Goal: Transaction & Acquisition: Purchase product/service

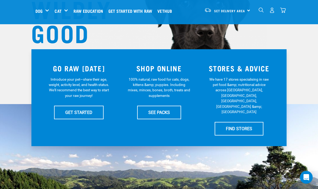
scroll to position [77, 0]
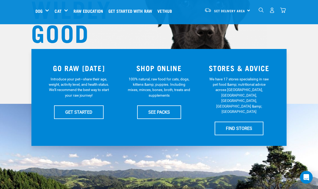
click at [170, 111] on link "SEE PACKS" at bounding box center [159, 112] width 44 height 13
click at [163, 106] on link "SEE PACKS" at bounding box center [159, 112] width 44 height 13
click at [173, 119] on link "SEE PACKS" at bounding box center [159, 112] width 44 height 13
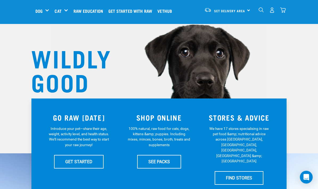
click at [173, 155] on link "SEE PACKS" at bounding box center [159, 161] width 44 height 13
click at [167, 155] on link "SEE PACKS" at bounding box center [159, 161] width 44 height 13
click at [164, 155] on link "SEE PACKS" at bounding box center [159, 161] width 44 height 13
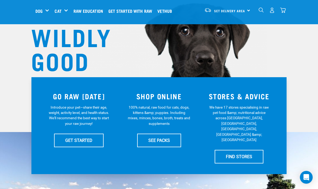
click at [163, 140] on link "SEE PACKS" at bounding box center [159, 140] width 44 height 13
click at [162, 142] on link "SEE PACKS" at bounding box center [159, 140] width 44 height 13
click at [237, 10] on span "Set Delivery Area" at bounding box center [229, 11] width 31 height 2
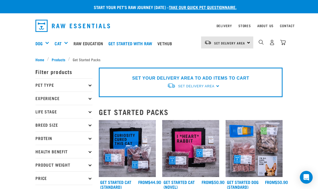
click at [204, 83] on div "Set Delivery Area" at bounding box center [196, 87] width 36 height 10
click at [190, 98] on link "[GEOGRAPHIC_DATA]" at bounding box center [193, 98] width 53 height 9
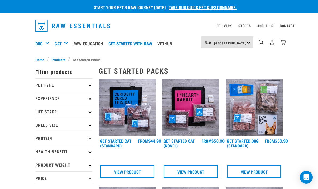
scroll to position [7, 0]
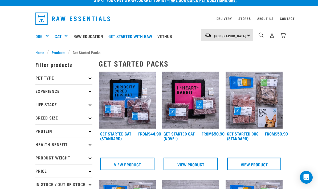
click at [92, 74] on p "Pet Type" at bounding box center [63, 77] width 57 height 13
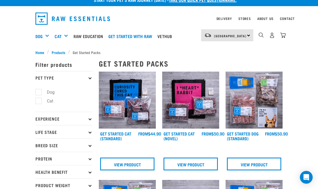
click at [56, 91] on label "Dog" at bounding box center [47, 92] width 18 height 7
click at [39, 91] on input "Dog" at bounding box center [36, 91] width 3 height 3
checkbox input "true"
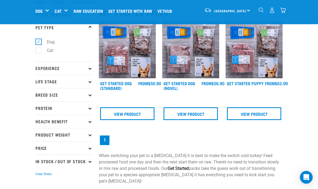
scroll to position [18, 0]
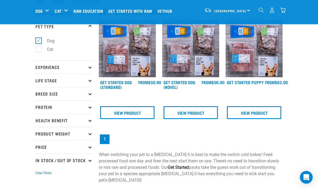
click at [92, 107] on p "Protein" at bounding box center [63, 106] width 57 height 13
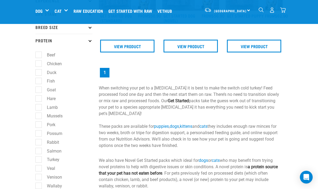
scroll to position [85, 0]
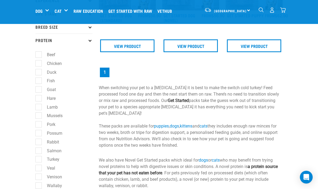
click at [42, 108] on label "Lamb" at bounding box center [49, 107] width 22 height 7
click at [39, 108] on input "Lamb" at bounding box center [36, 106] width 3 height 3
checkbox input "true"
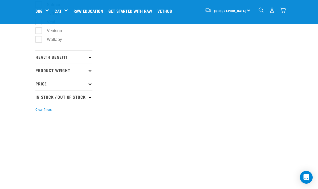
scroll to position [231, 0]
click at [91, 70] on p "Product Weight" at bounding box center [63, 71] width 57 height 13
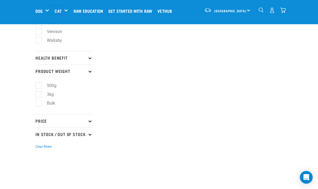
click at [39, 95] on label "3kg" at bounding box center [47, 94] width 18 height 7
click at [39, 95] on input "3kg" at bounding box center [36, 93] width 3 height 3
checkbox input "true"
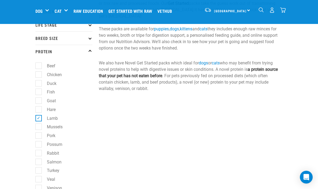
scroll to position [74, 0]
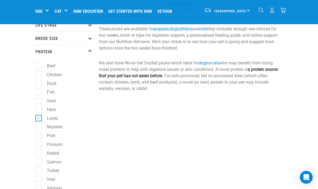
click at [40, 64] on label "Beef" at bounding box center [47, 66] width 19 height 7
click at [39, 64] on input "Beef" at bounding box center [36, 64] width 3 height 3
checkbox input "true"
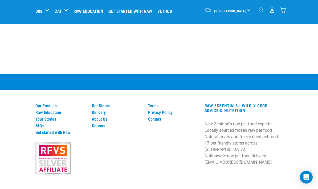
scroll to position [440, 0]
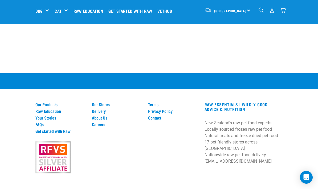
click at [55, 107] on link "Our Products" at bounding box center [60, 104] width 50 height 5
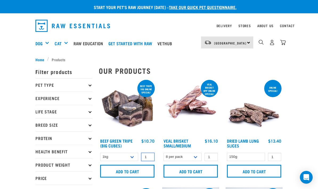
click at [147, 158] on input "1" at bounding box center [147, 157] width 13 height 8
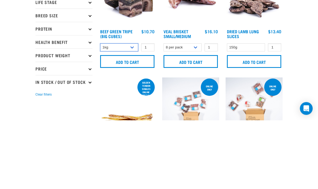
click at [134, 112] on select "1kg 3kg Bulk (10kg)" at bounding box center [119, 116] width 38 height 8
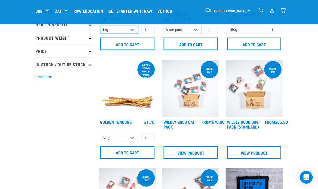
select select "346"
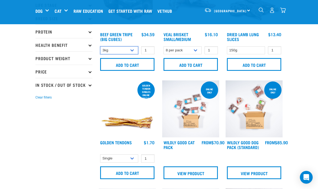
scroll to position [65, 0]
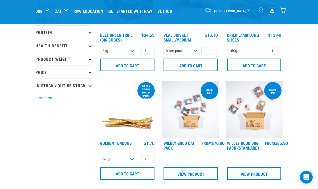
click at [139, 64] on input "Add to cart" at bounding box center [127, 65] width 54 height 13
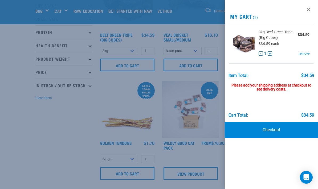
click at [138, 107] on div at bounding box center [159, 94] width 318 height 189
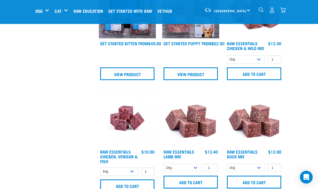
scroll to position [491, 0]
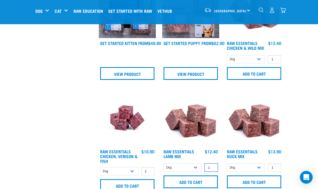
click at [212, 172] on input "1" at bounding box center [211, 168] width 13 height 8
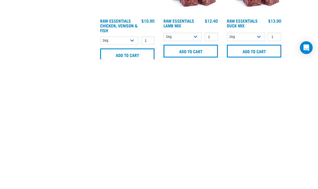
click at [198, 163] on select "1kg 3kg Bulk (10kg)" at bounding box center [183, 167] width 38 height 8
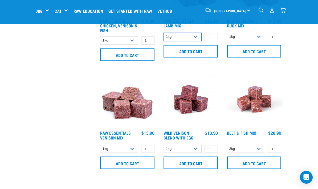
select select "341961"
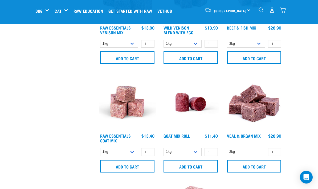
scroll to position [727, 0]
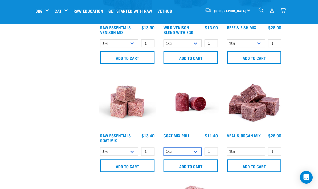
click at [196, 154] on select "1kg Bulk (10kg)" at bounding box center [183, 152] width 38 height 8
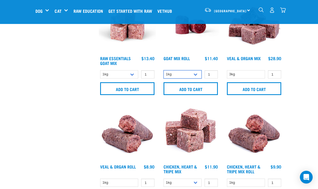
scroll to position [805, 0]
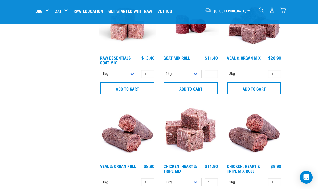
click at [148, 185] on input "1" at bounding box center [147, 182] width 13 height 8
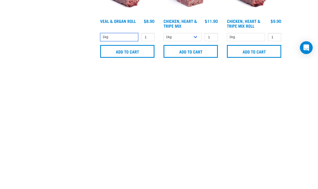
click at [126, 163] on select "1kg" at bounding box center [119, 167] width 38 height 8
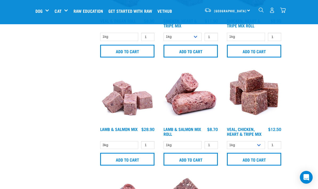
click at [153, 41] on input "1" at bounding box center [147, 37] width 13 height 8
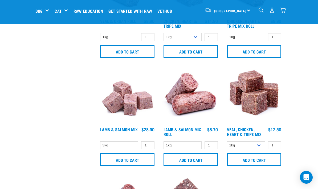
click at [215, 41] on input "1" at bounding box center [211, 37] width 13 height 8
click at [280, 41] on input "1" at bounding box center [274, 37] width 13 height 8
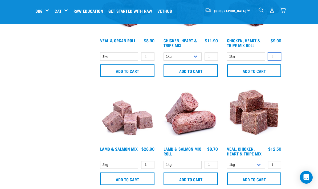
scroll to position [929, 0]
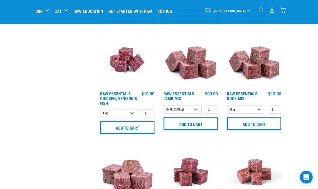
scroll to position [549, 0]
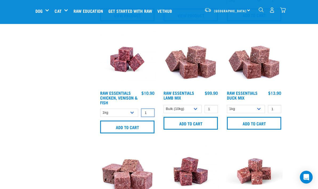
click at [153, 115] on input "1" at bounding box center [147, 113] width 13 height 8
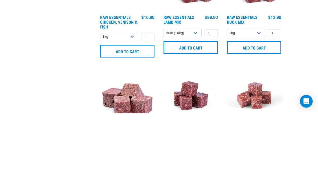
click at [197, 105] on select "1kg 3kg Bulk (10kg)" at bounding box center [183, 109] width 38 height 8
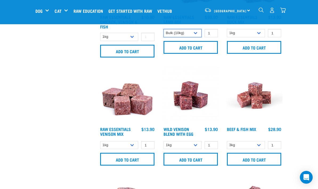
select select "24"
click at [215, 36] on input "1" at bounding box center [211, 33] width 13 height 8
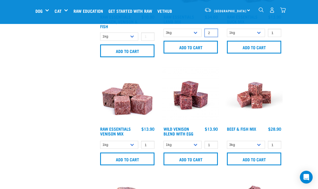
scroll to position [621, 0]
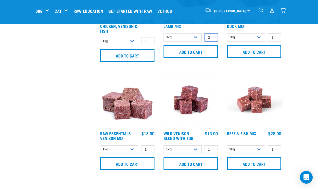
type input "2"
click at [303, 62] on div "Start your pet’s raw journey today – take our quick pet questionnaire. Delivery…" at bounding box center [159, 95] width 318 height 1432
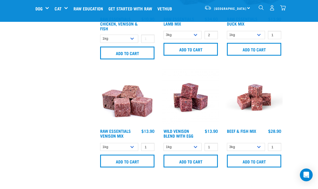
click at [306, 50] on div "Start your pet’s raw journey today – take our quick pet questionnaire. Delivery…" at bounding box center [159, 95] width 318 height 1432
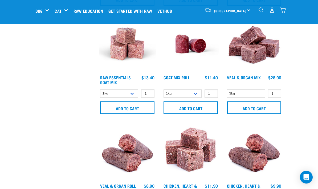
scroll to position [785, 0]
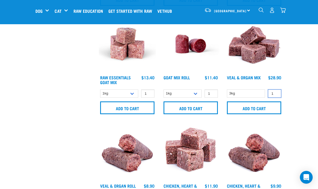
click at [280, 98] on input "1" at bounding box center [274, 94] width 13 height 8
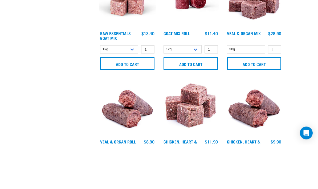
click at [217, 90] on input "1" at bounding box center [211, 94] width 13 height 8
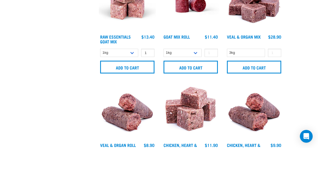
click at [133, 90] on select "1kg 3kg Bulk (10kg)" at bounding box center [119, 94] width 38 height 8
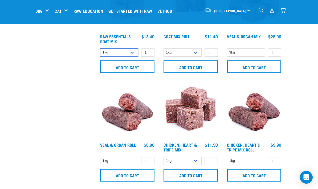
select select "337219"
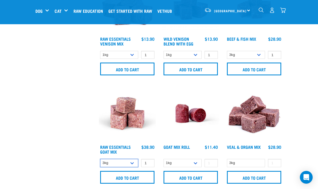
scroll to position [711, 0]
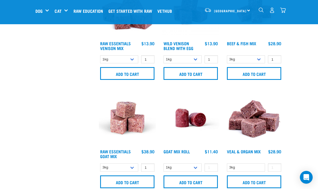
click at [213, 62] on input "1" at bounding box center [211, 59] width 13 height 8
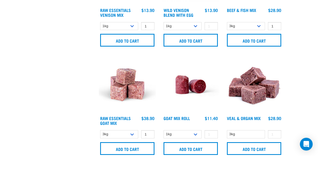
click at [277, 55] on input "1" at bounding box center [274, 59] width 13 height 8
click at [152, 55] on input "1" at bounding box center [147, 59] width 13 height 8
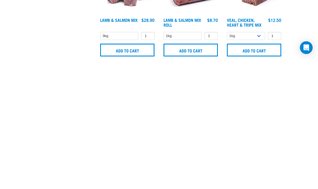
scroll to position [930, 0]
click at [279, 162] on input "1" at bounding box center [274, 166] width 13 height 8
click at [217, 162] on input "1" at bounding box center [211, 166] width 13 height 8
click at [154, 162] on input "1" at bounding box center [147, 166] width 13 height 8
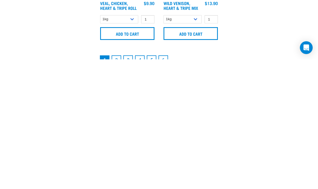
scroll to position [1056, 0]
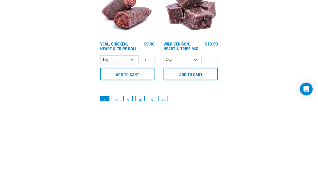
click at [135, 144] on select "1kg Bulk (10kg)" at bounding box center [119, 148] width 38 height 8
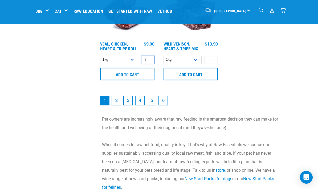
click at [152, 64] on input "1" at bounding box center [147, 60] width 13 height 8
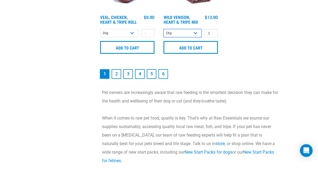
click at [195, 56] on select "1kg 3kg" at bounding box center [183, 60] width 38 height 8
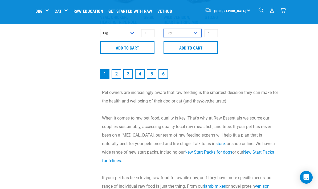
select select "763"
click at [120, 79] on link "2" at bounding box center [117, 74] width 10 height 10
click at [118, 69] on link "2" at bounding box center [117, 74] width 10 height 10
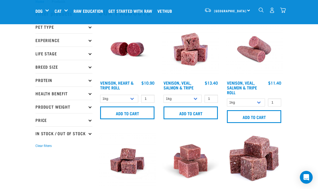
scroll to position [19, 0]
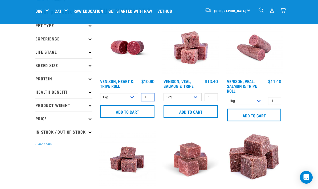
click at [153, 98] on input "1" at bounding box center [147, 97] width 13 height 8
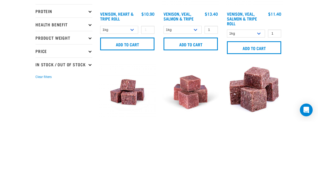
click at [217, 93] on input "1" at bounding box center [211, 97] width 13 height 8
click at [280, 97] on input "1" at bounding box center [274, 101] width 13 height 8
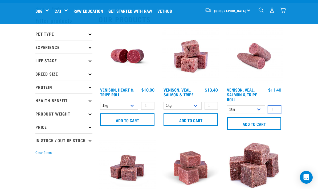
scroll to position [0, 0]
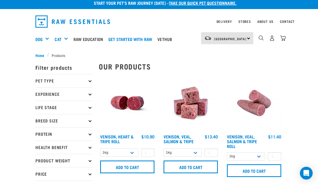
click at [286, 36] on div "North Island North Island South Island Dog Shop All Dog Get Started Packs 1" at bounding box center [159, 43] width 256 height 21
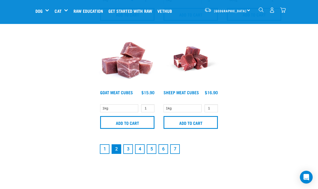
scroll to position [1099, 0]
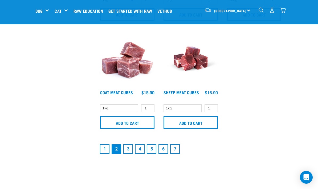
click at [105, 150] on link "1" at bounding box center [105, 149] width 10 height 10
click at [106, 144] on link "1" at bounding box center [105, 149] width 10 height 10
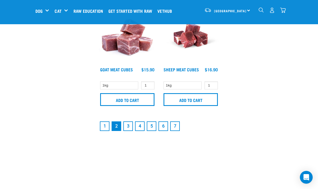
scroll to position [1122, 0]
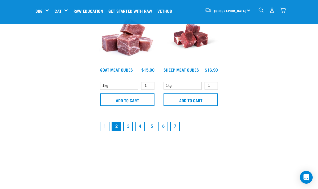
click at [107, 129] on link "1" at bounding box center [105, 127] width 10 height 10
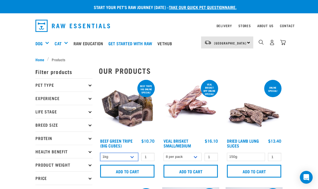
click at [133, 158] on select "1kg 3kg Bulk (10kg)" at bounding box center [119, 157] width 38 height 8
select select "346"
click at [134, 172] on input "Add to cart" at bounding box center [127, 171] width 54 height 13
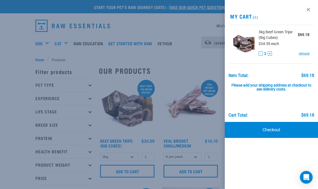
click at [261, 53] on button "-" at bounding box center [261, 53] width 4 height 4
click at [280, 158] on div "View past orders / re-order My Cart 1 3kg Beef Green Tripe (Big Cubes) $34.59 $…" at bounding box center [271, 94] width 93 height 189
click at [172, 125] on div at bounding box center [159, 94] width 318 height 189
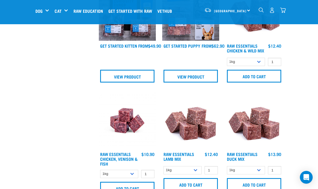
scroll to position [495, 0]
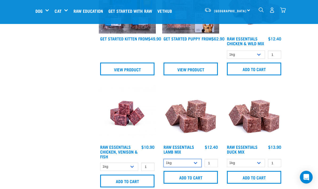
click at [198, 165] on select "1kg 3kg Bulk (10kg)" at bounding box center [183, 163] width 38 height 8
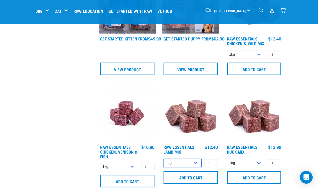
select select "24"
click at [200, 181] on input "Add to cart" at bounding box center [191, 177] width 54 height 13
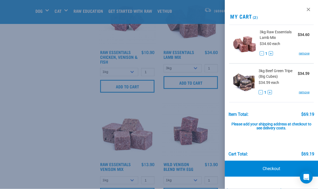
scroll to position [590, 0]
click at [212, 158] on div at bounding box center [159, 94] width 318 height 189
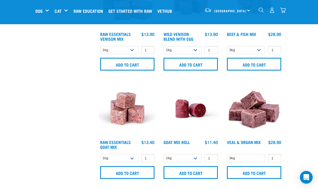
scroll to position [722, 0]
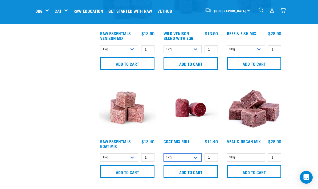
click at [199, 159] on select "1kg Bulk (10kg)" at bounding box center [183, 158] width 38 height 8
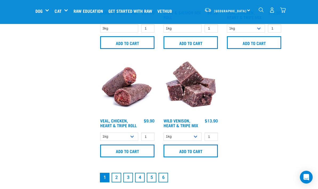
scroll to position [1067, 0]
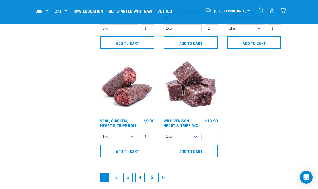
click at [118, 183] on link "2" at bounding box center [117, 178] width 10 height 10
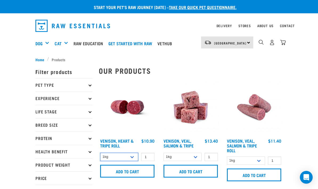
click at [133, 157] on select "1kg Bulk (10kg)" at bounding box center [119, 157] width 38 height 8
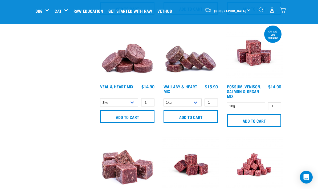
scroll to position [560, 0]
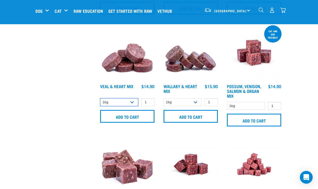
click at [135, 101] on select "1kg 3kg" at bounding box center [119, 102] width 38 height 8
select select "743"
click at [145, 113] on input "Add to cart" at bounding box center [127, 116] width 54 height 13
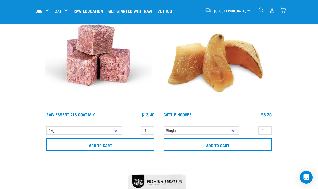
scroll to position [276, 0]
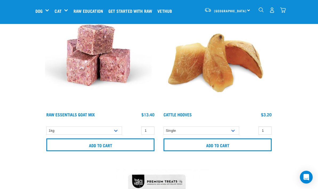
click at [289, 8] on nav "[GEOGRAPHIC_DATA] [GEOGRAPHIC_DATA] [GEOGRAPHIC_DATA] Dog Shop All Dog Rolls Cat" at bounding box center [159, 10] width 318 height 21
click at [286, 11] on img "dropdown navigation" at bounding box center [283, 10] width 6 height 6
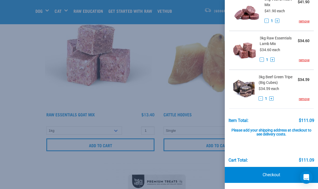
scroll to position [33, 0]
click at [275, 172] on link "Checkout" at bounding box center [271, 175] width 93 height 16
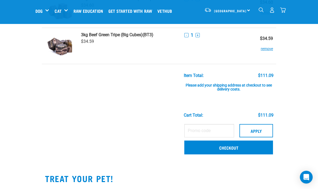
scroll to position [90, 0]
click at [239, 150] on link "Checkout" at bounding box center [228, 148] width 89 height 14
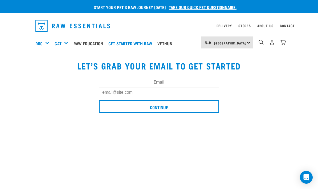
click at [144, 93] on input "Email" at bounding box center [159, 93] width 120 height 10
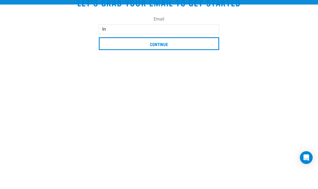
type input "[EMAIL_ADDRESS][DOMAIN_NAME]"
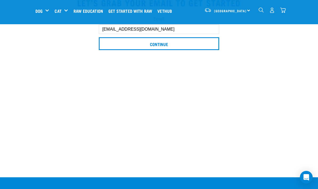
click at [184, 46] on input "Continue" at bounding box center [159, 43] width 120 height 13
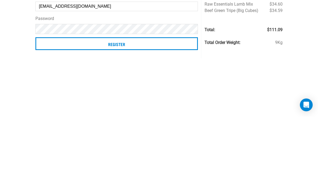
click at [131, 110] on input "Register" at bounding box center [116, 116] width 163 height 13
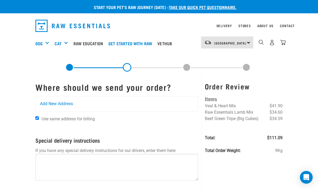
click at [73, 102] on span "Add New Address" at bounding box center [56, 104] width 33 height 6
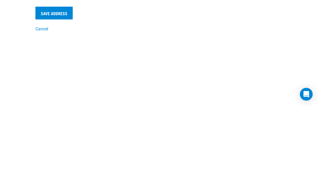
type input "Johan"
type input "Rijnbende"
type input "11 Logan Cameron Road"
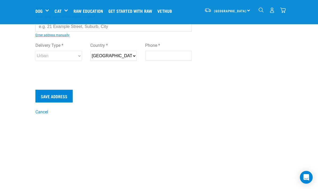
type input "Whangarei"
type input "0185"
type input "02102457690"
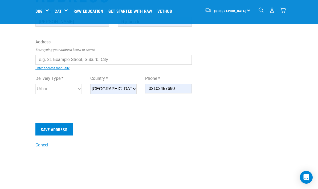
scroll to position [50, 0]
click at [112, 61] on input "text" at bounding box center [113, 60] width 156 height 10
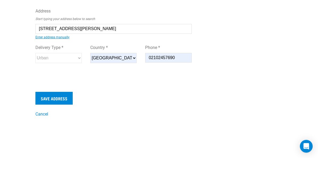
scroll to position [81, 0]
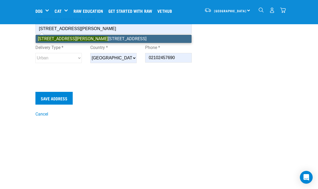
click at [109, 39] on li "11 Logan Cameron Road , RD 1, Kamo 0185" at bounding box center [114, 39] width 156 height 8
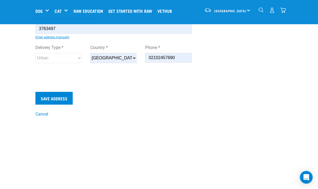
type input "11 Logan Cameron Road, RD 1, Kamo 0185"
type input "RD 1"
type input "Kamo"
type input "Northland"
select select "NTL"
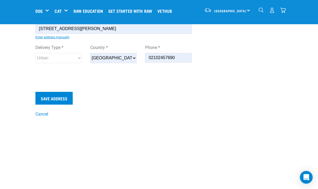
select select "Rural"
click at [65, 100] on input "Save Address" at bounding box center [53, 98] width 37 height 13
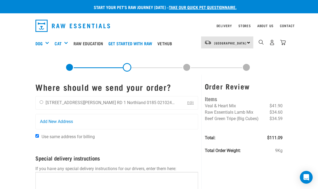
click at [43, 101] on input "radio" at bounding box center [41, 101] width 3 height 3
radio input "true"
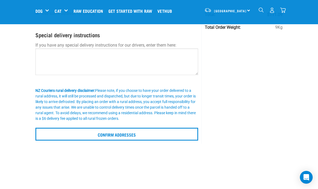
scroll to position [93, 0]
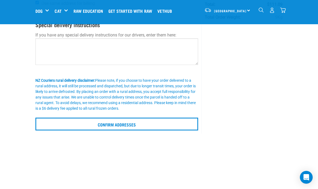
click at [131, 126] on input "Confirm addresses" at bounding box center [116, 124] width 163 height 13
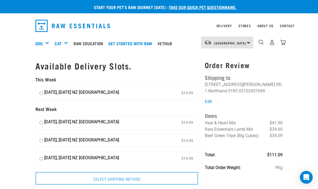
click at [43, 90] on input "22 August, Friday NZ Couriers North Island $14.99" at bounding box center [40, 93] width 3 height 8
radio input "true"
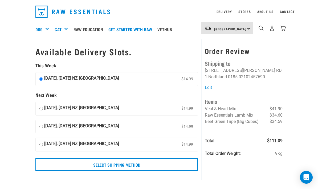
scroll to position [15, 0]
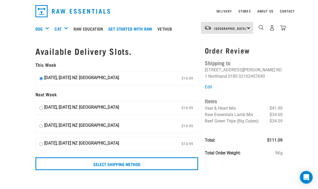
click at [151, 161] on input "Select Shipping Method" at bounding box center [116, 164] width 163 height 13
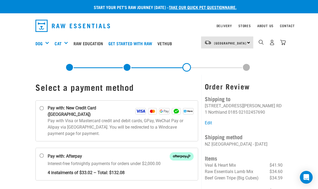
click at [46, 108] on label "Pay with: New Credit Card ([GEOGRAPHIC_DATA])" at bounding box center [116, 120] width 163 height 41
click at [44, 108] on input "Pay with: New Credit Card ([GEOGRAPHIC_DATA])" at bounding box center [42, 108] width 4 height 4
radio input "true"
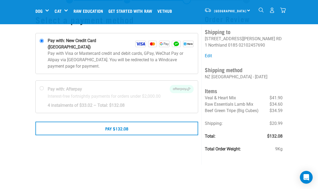
scroll to position [26, 0]
click at [127, 124] on button "Pay $132.08" at bounding box center [116, 128] width 163 height 13
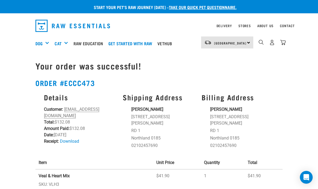
click at [76, 139] on link "Download" at bounding box center [69, 141] width 19 height 5
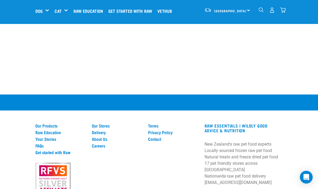
scroll to position [271, 0]
